Goal: Check status

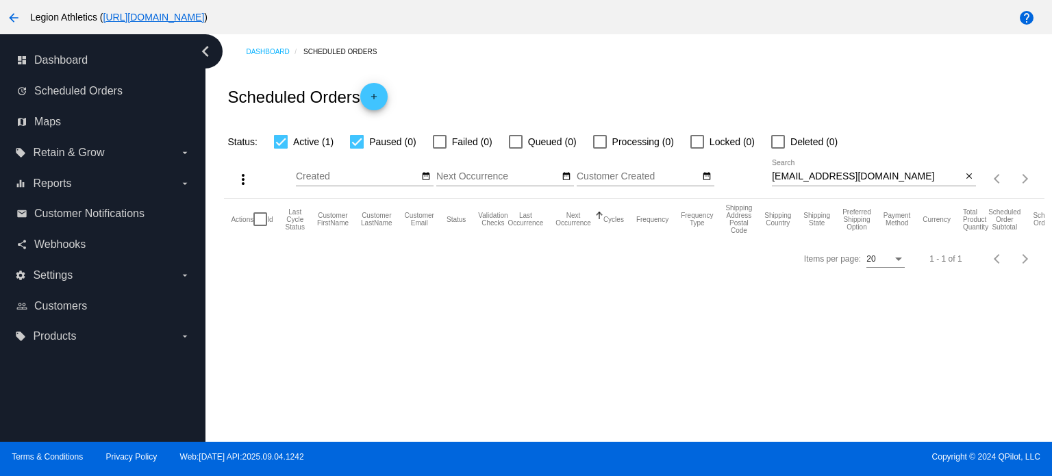
click at [869, 180] on input "[EMAIL_ADDRESS][DOMAIN_NAME]" at bounding box center [867, 176] width 190 height 11
paste input "[PERSON_NAME].[PERSON_NAME]"
type input "[PERSON_NAME][EMAIL_ADDRESS][PERSON_NAME][DOMAIN_NAME]"
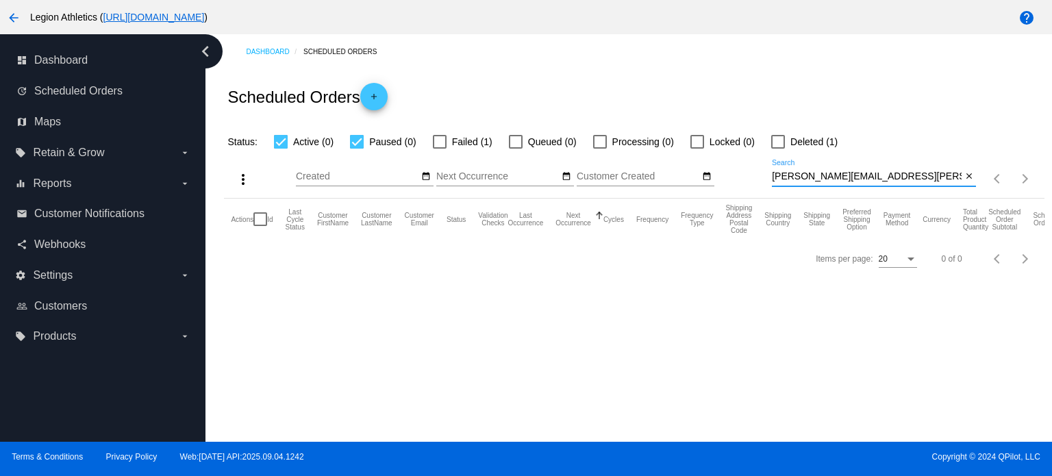
click at [445, 142] on div at bounding box center [440, 142] width 14 height 14
click at [440, 149] on input "Failed (1)" at bounding box center [439, 149] width 1 height 1
checkbox input "true"
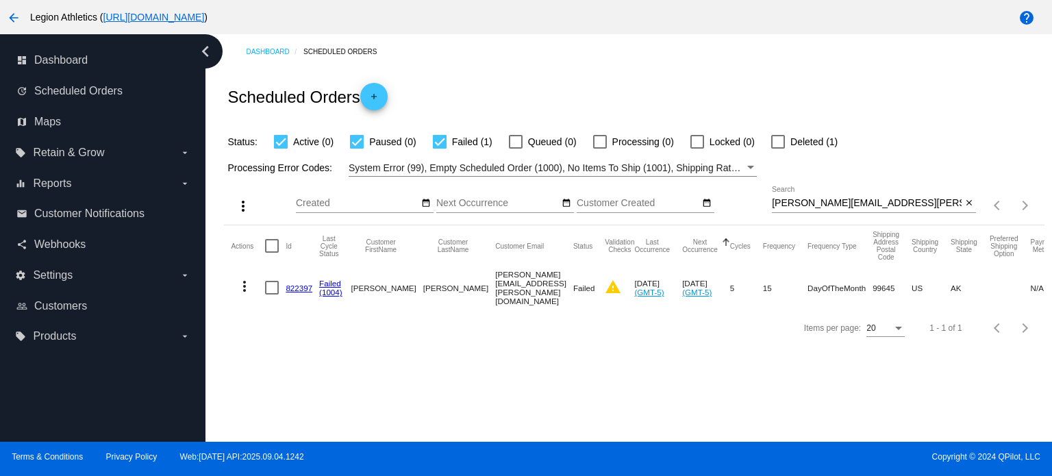
click at [297, 284] on link "822397" at bounding box center [299, 288] width 27 height 9
